Goal: Register for event/course

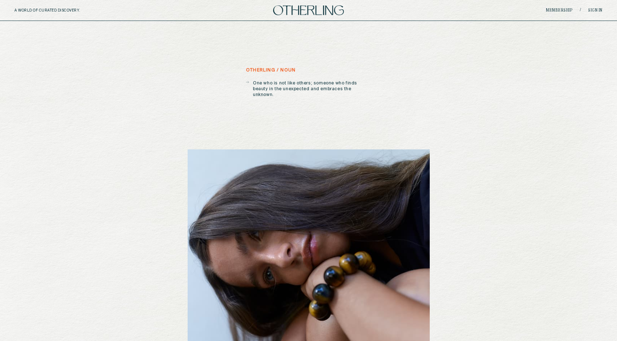
click at [594, 6] on div "A WORLD OF CURATED DISCOVERY. Membership / Sign in" at bounding box center [308, 10] width 617 height 21
click at [594, 8] on div "Membership / Sign in" at bounding box center [504, 10] width 196 height 5
click at [595, 10] on link "Sign in" at bounding box center [595, 10] width 14 height 4
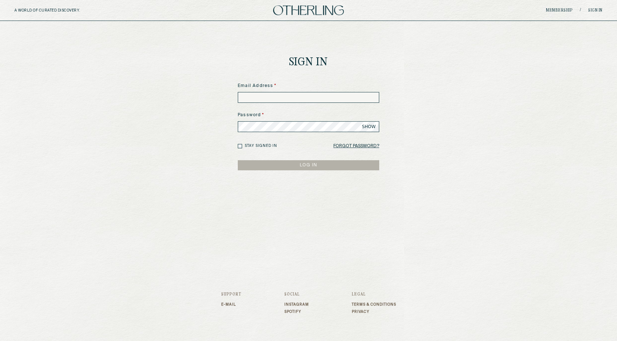
click at [283, 93] on input at bounding box center [308, 97] width 141 height 11
paste input "**********"
type input "**********"
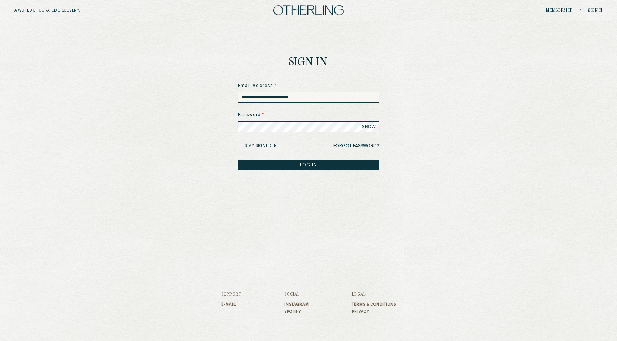
click at [292, 168] on button "LOG IN" at bounding box center [308, 165] width 141 height 10
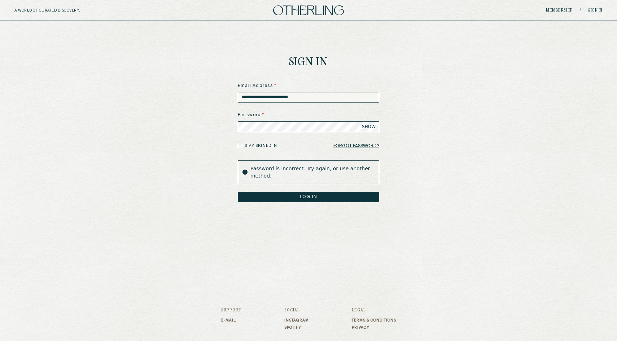
click at [365, 124] on span "SHOW" at bounding box center [369, 127] width 14 height 6
click at [308, 195] on button "LOG IN" at bounding box center [308, 197] width 141 height 10
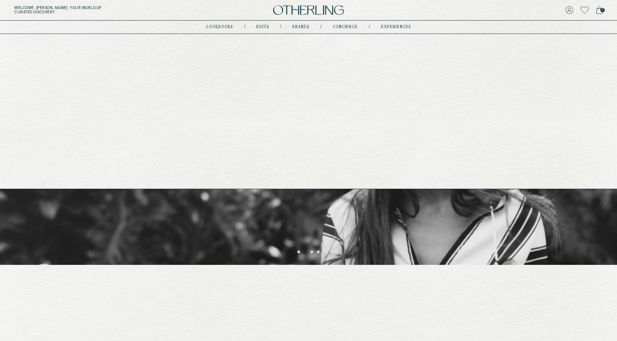
click at [306, 29] on link "Brands" at bounding box center [300, 27] width 17 height 4
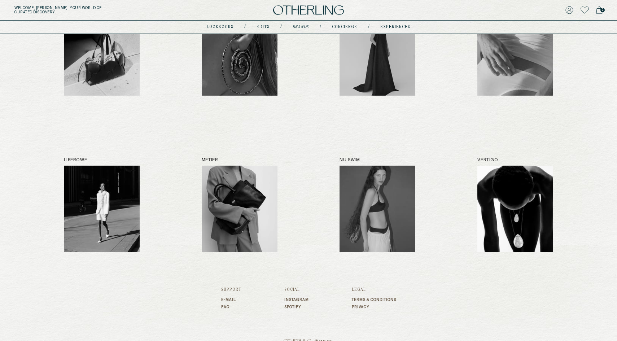
scroll to position [300, 0]
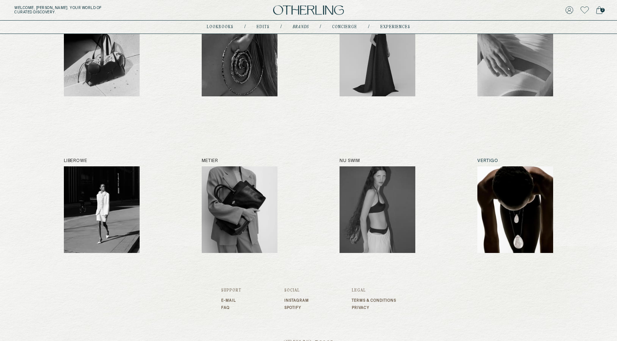
click at [503, 191] on img at bounding box center [515, 209] width 76 height 87
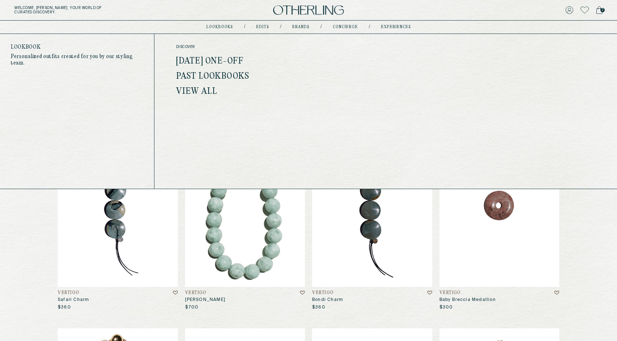
click at [218, 61] on link "[DATE] One-off" at bounding box center [209, 61] width 67 height 9
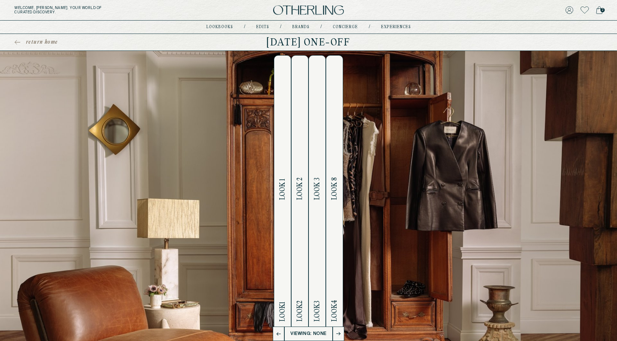
click at [287, 216] on button "Look 1 Look 1" at bounding box center [282, 195] width 17 height 281
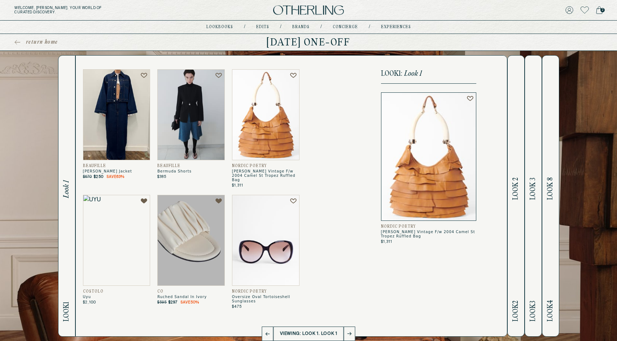
click at [516, 215] on h2 "Look 2 Look 2" at bounding box center [515, 196] width 8 height 280
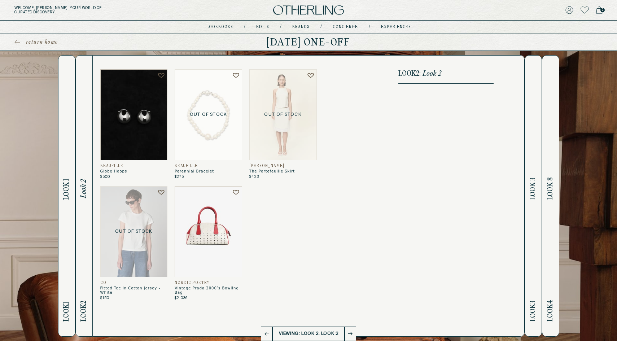
click at [527, 243] on button "Look 3 Look 3" at bounding box center [532, 195] width 17 height 281
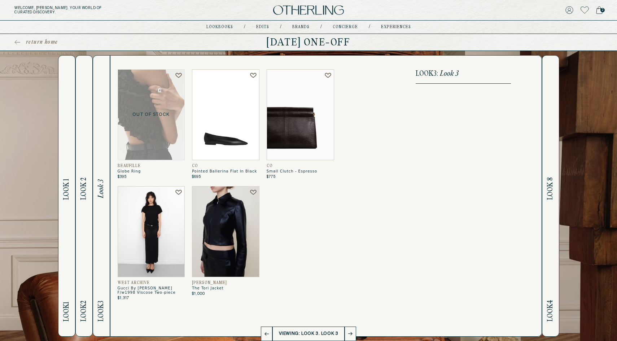
click at [231, 135] on img at bounding box center [225, 114] width 67 height 91
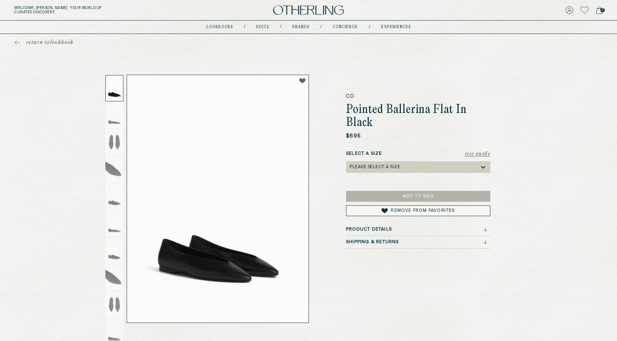
click at [387, 241] on h3 "Shipping & Returns" at bounding box center [372, 241] width 53 height 5
click at [386, 229] on h3 "Product Details" at bounding box center [369, 229] width 46 height 5
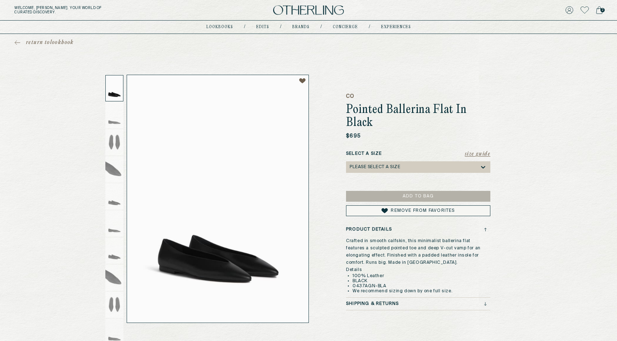
click at [386, 229] on h3 "Product Details" at bounding box center [369, 229] width 46 height 5
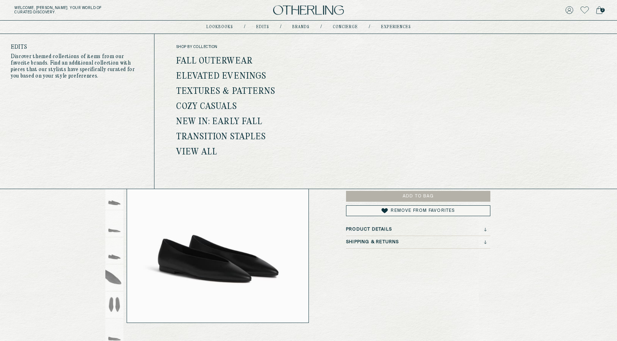
click at [231, 63] on link "Fall Outerwear" at bounding box center [214, 61] width 76 height 9
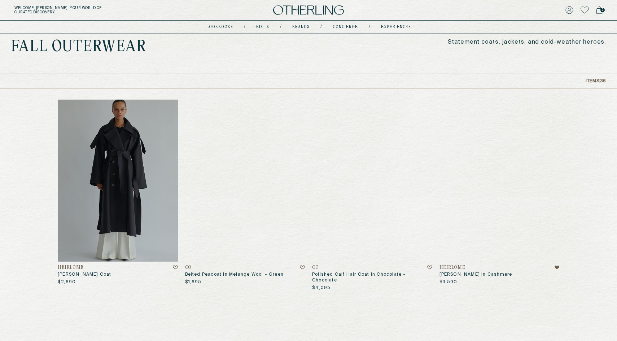
scroll to position [27, 0]
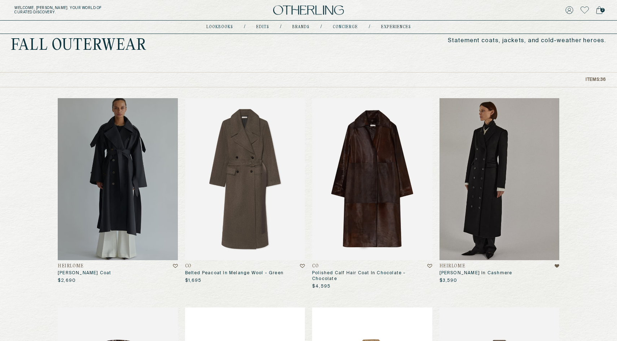
click at [366, 183] on img at bounding box center [372, 179] width 120 height 162
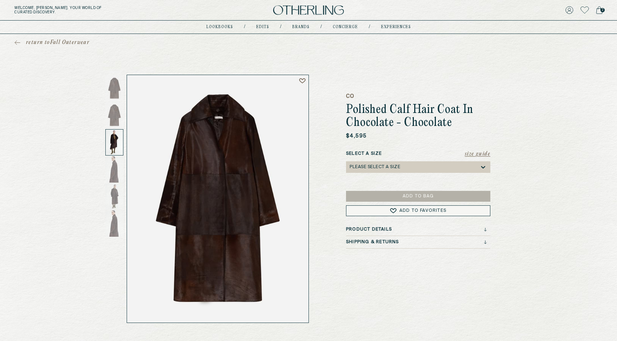
click at [114, 133] on div at bounding box center [114, 142] width 18 height 26
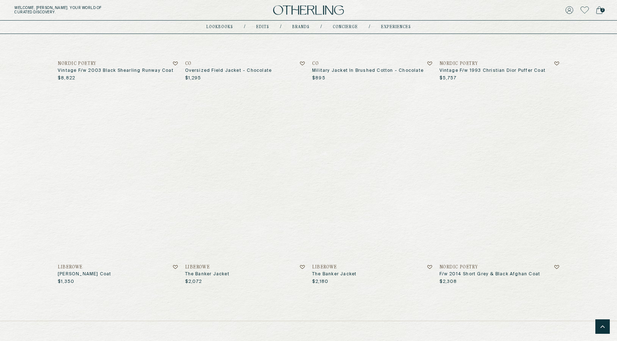
scroll to position [1659, 0]
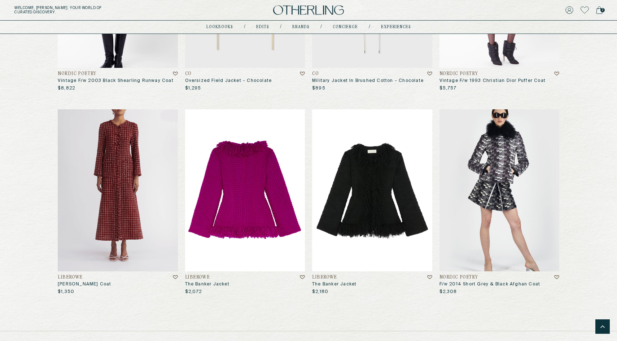
click at [237, 168] on img at bounding box center [245, 190] width 120 height 162
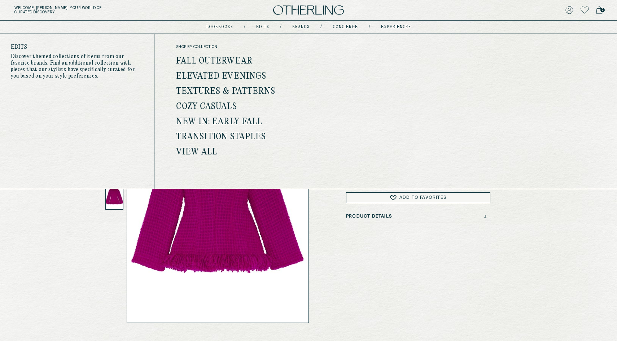
click at [228, 75] on link "Elevated Evenings" at bounding box center [221, 76] width 90 height 9
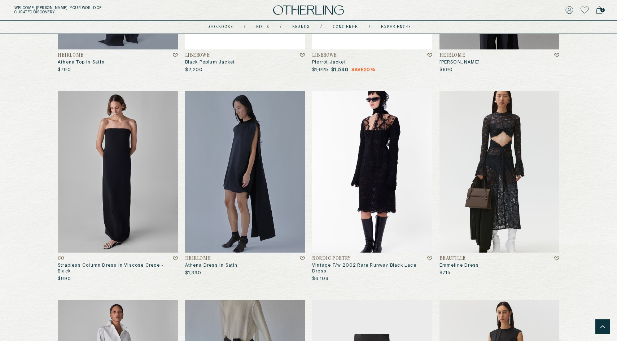
scroll to position [681, 0]
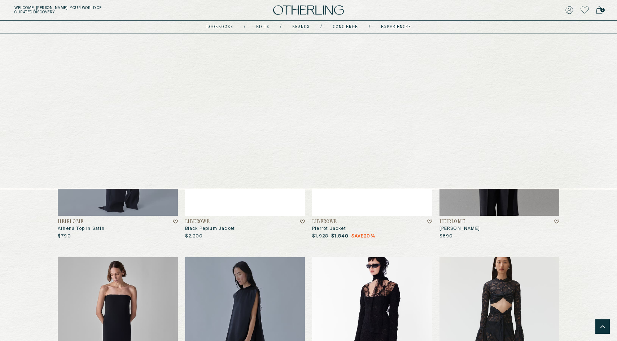
click at [345, 26] on link "concierge" at bounding box center [344, 27] width 25 height 4
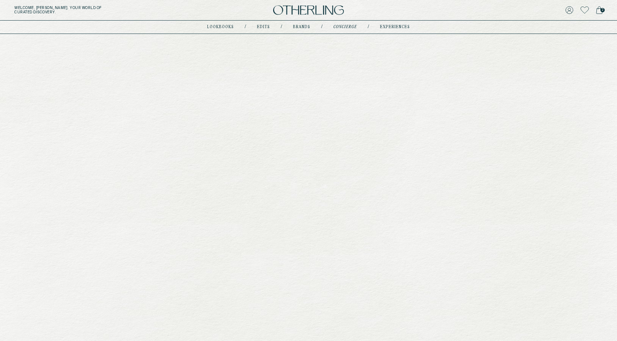
type input "********"
type input "**********"
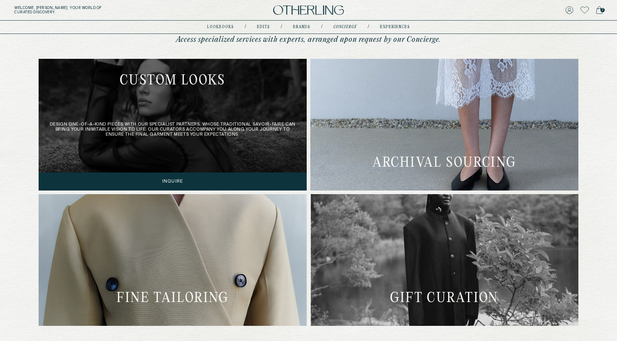
click at [242, 151] on div "Design one-of-a-kind pieces with our specialist partners, whose traditional sav…" at bounding box center [173, 125] width 268 height 132
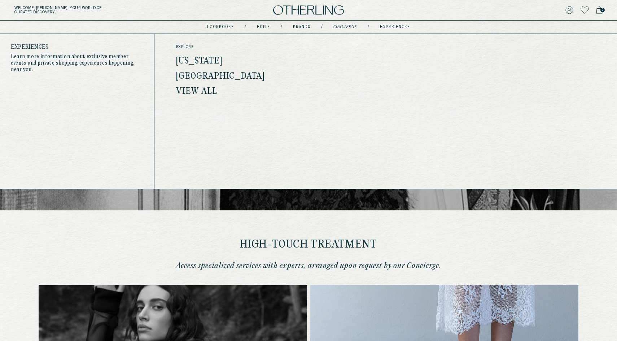
click at [207, 93] on link "View all" at bounding box center [196, 91] width 41 height 9
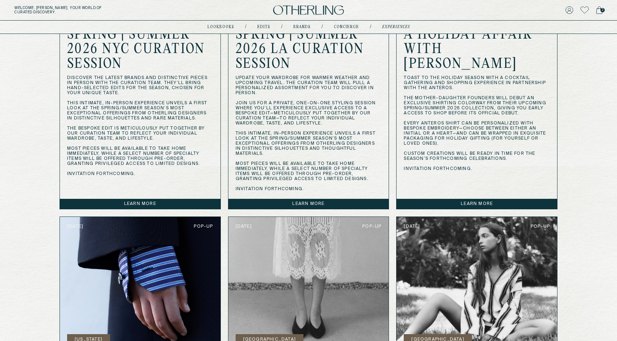
scroll to position [430, 0]
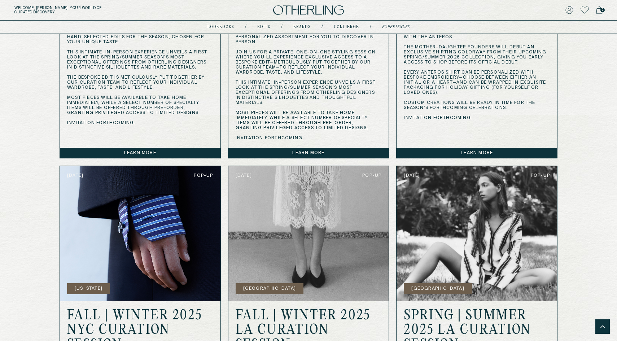
click at [413, 153] on link "Learn more" at bounding box center [476, 153] width 160 height 10
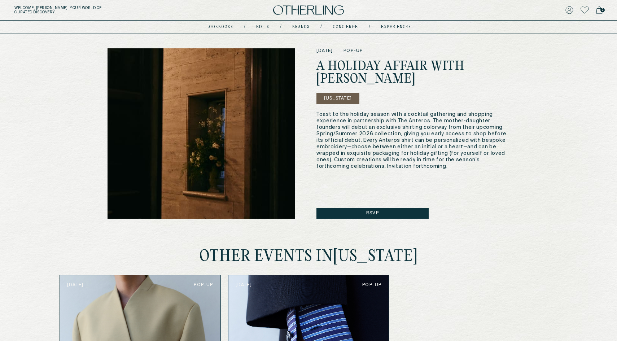
click at [386, 213] on button "Rsvp" at bounding box center [372, 213] width 112 height 11
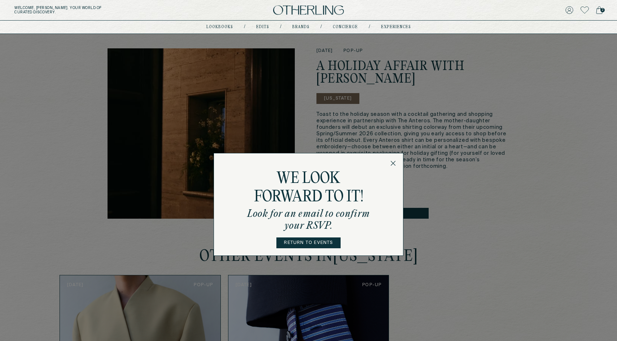
click at [393, 164] on icon at bounding box center [392, 162] width 5 height 5
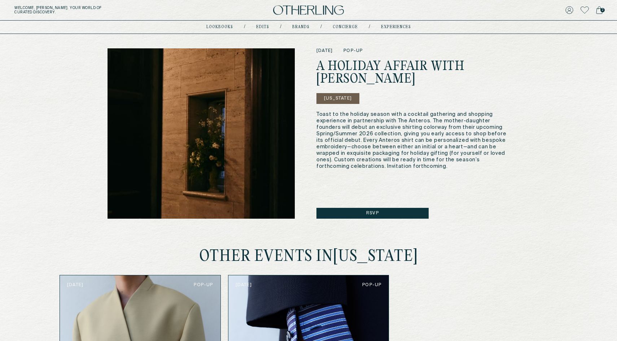
click at [307, 12] on img at bounding box center [308, 10] width 71 height 10
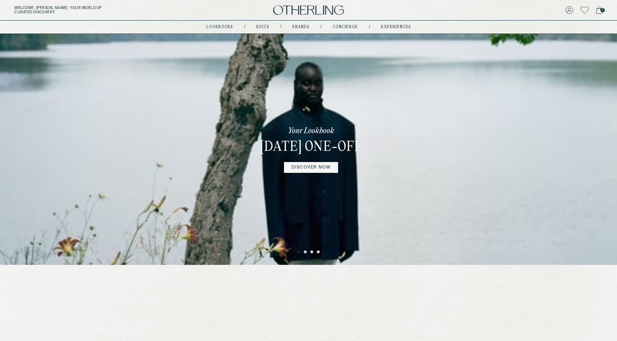
click at [371, 116] on div "Your Lookbook [DATE] One-off DISCOVER NOW" at bounding box center [310, 149] width 127 height 231
click at [305, 251] on button "2" at bounding box center [306, 252] width 4 height 4
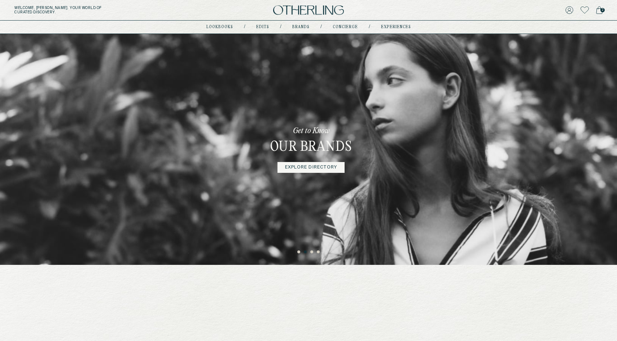
click at [313, 253] on button "3" at bounding box center [312, 252] width 4 height 4
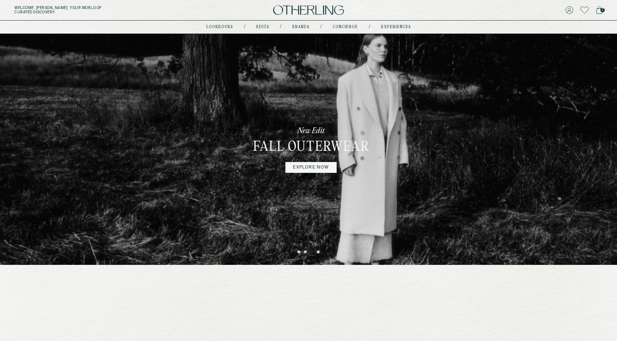
click at [318, 253] on button "4" at bounding box center [319, 252] width 4 height 4
